Goal: Navigation & Orientation: Find specific page/section

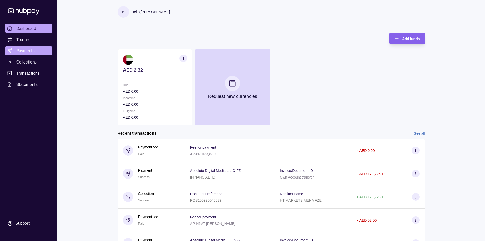
click at [20, 49] on span "Payments" at bounding box center [25, 51] width 18 height 6
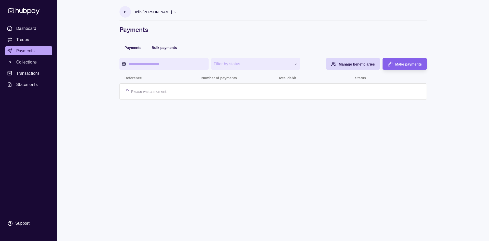
click at [156, 47] on span "Bulk payments" at bounding box center [163, 48] width 25 height 4
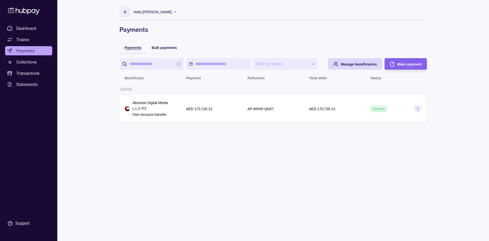
click at [137, 47] on span "Payments" at bounding box center [132, 48] width 17 height 4
click at [22, 63] on span "Collections" at bounding box center [26, 62] width 20 height 6
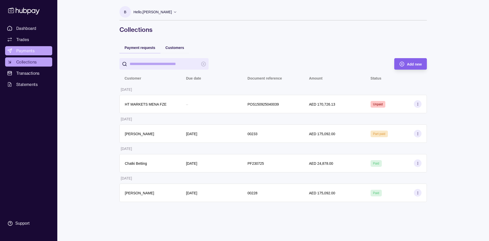
click at [32, 53] on span "Payments" at bounding box center [25, 51] width 18 height 6
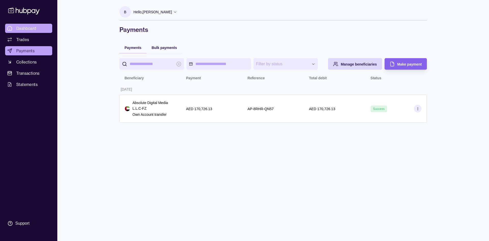
click at [25, 26] on span "Dashboard" at bounding box center [26, 28] width 20 height 6
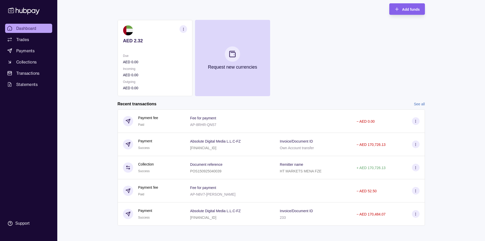
scroll to position [30, 0]
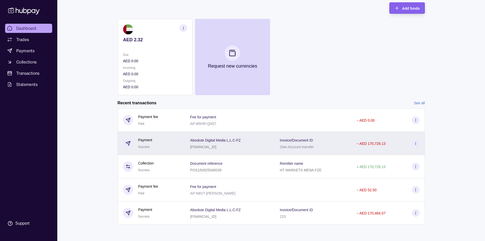
click at [414, 145] on icon at bounding box center [416, 143] width 4 height 4
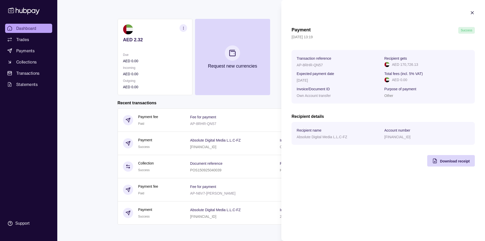
click at [473, 11] on icon "button" at bounding box center [472, 12] width 5 height 5
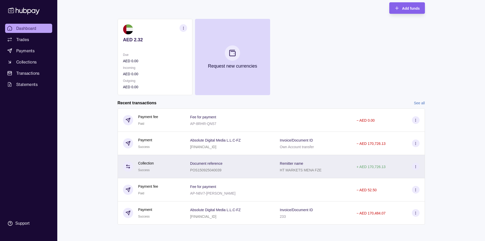
click at [412, 166] on section at bounding box center [416, 166] width 8 height 8
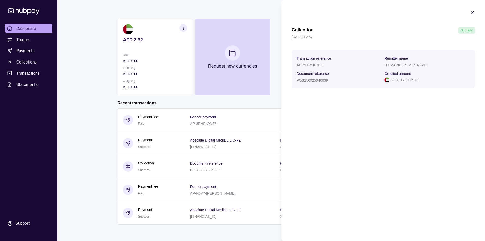
click at [470, 11] on section "Collection Success [DATE] 12:57 Transaction reference AD-YHFY-KCEK Remitter nam…" at bounding box center [383, 49] width 204 height 98
click at [471, 11] on icon "button" at bounding box center [472, 12] width 5 height 5
